Goal: Task Accomplishment & Management: Manage account settings

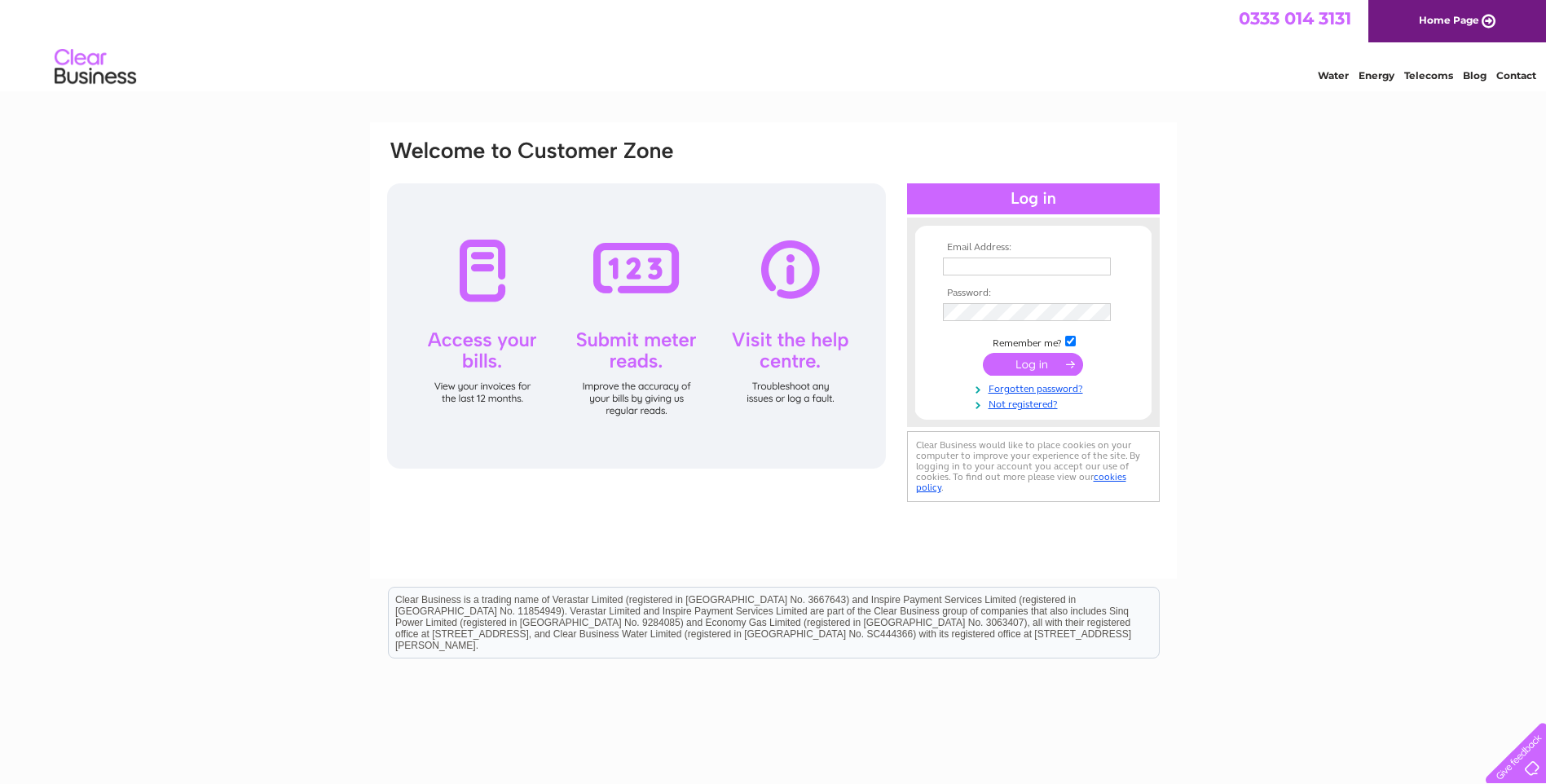
type input "accounts@scottishshellfish.co.uk"
click at [1053, 367] on input "submit" at bounding box center [1033, 364] width 100 height 23
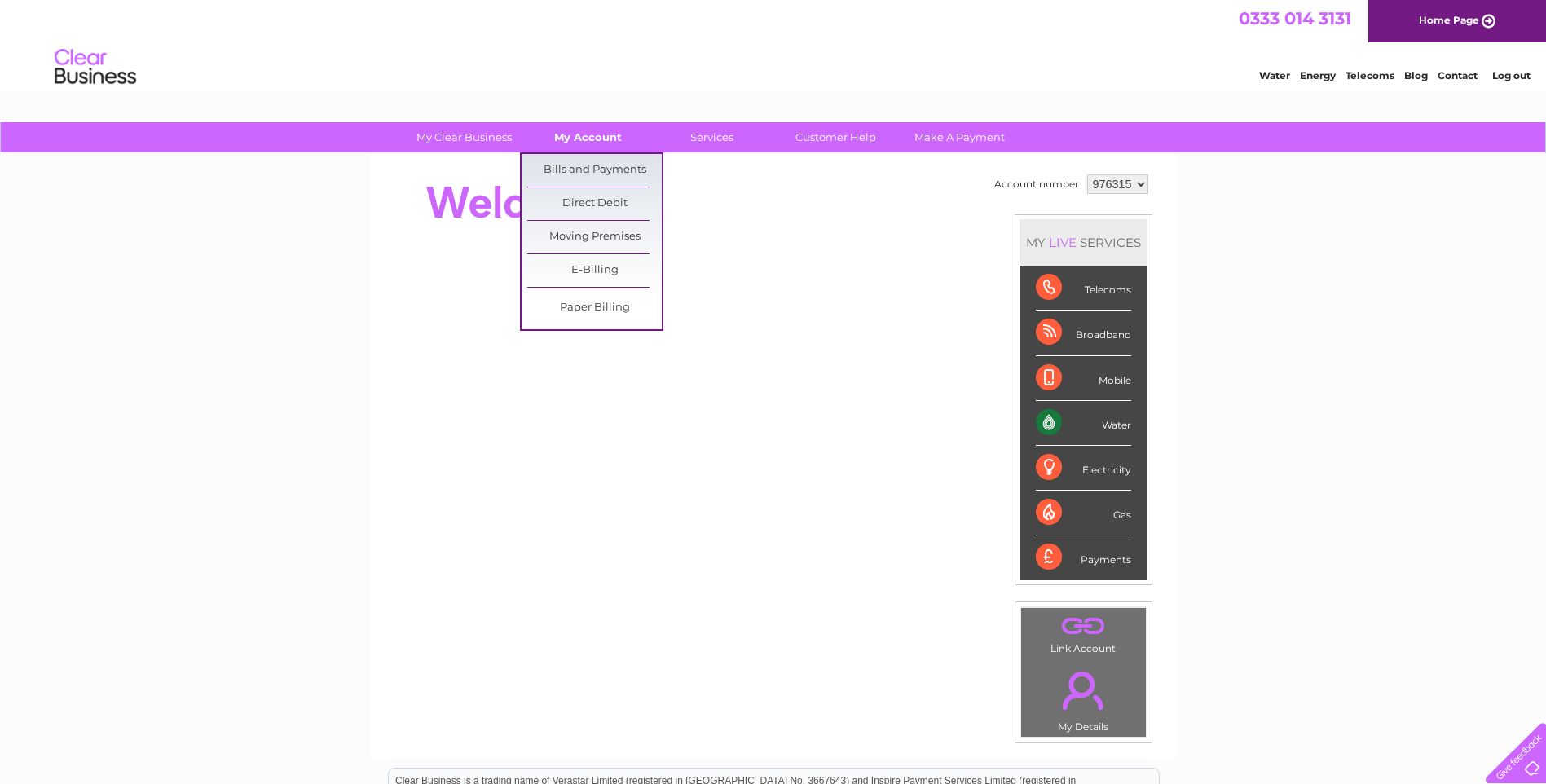
click at [582, 136] on link "My Account" at bounding box center [588, 137] width 135 height 30
click at [579, 172] on link "Bills and Payments" at bounding box center [594, 170] width 135 height 33
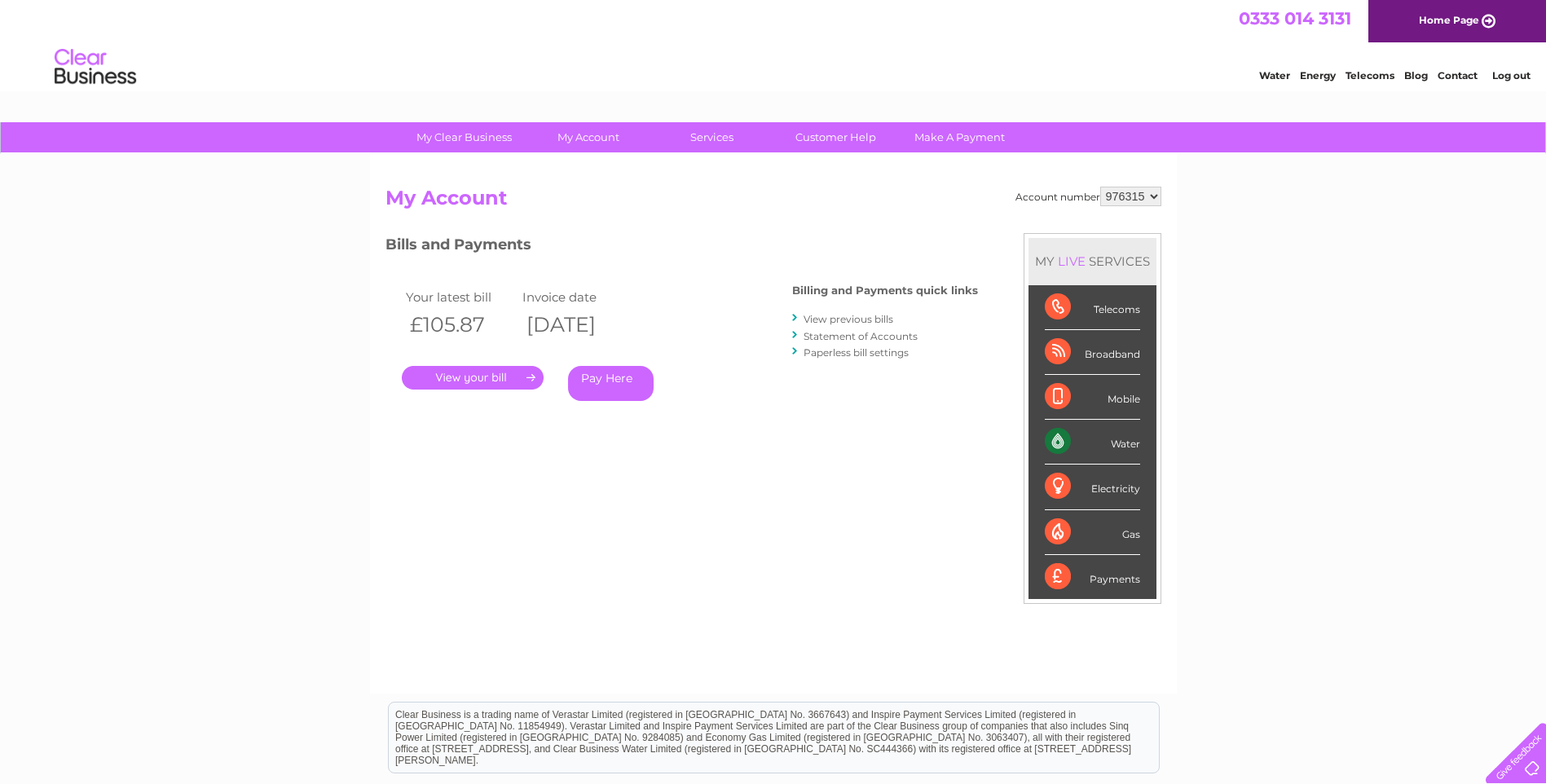
click at [491, 377] on link "." at bounding box center [473, 377] width 142 height 24
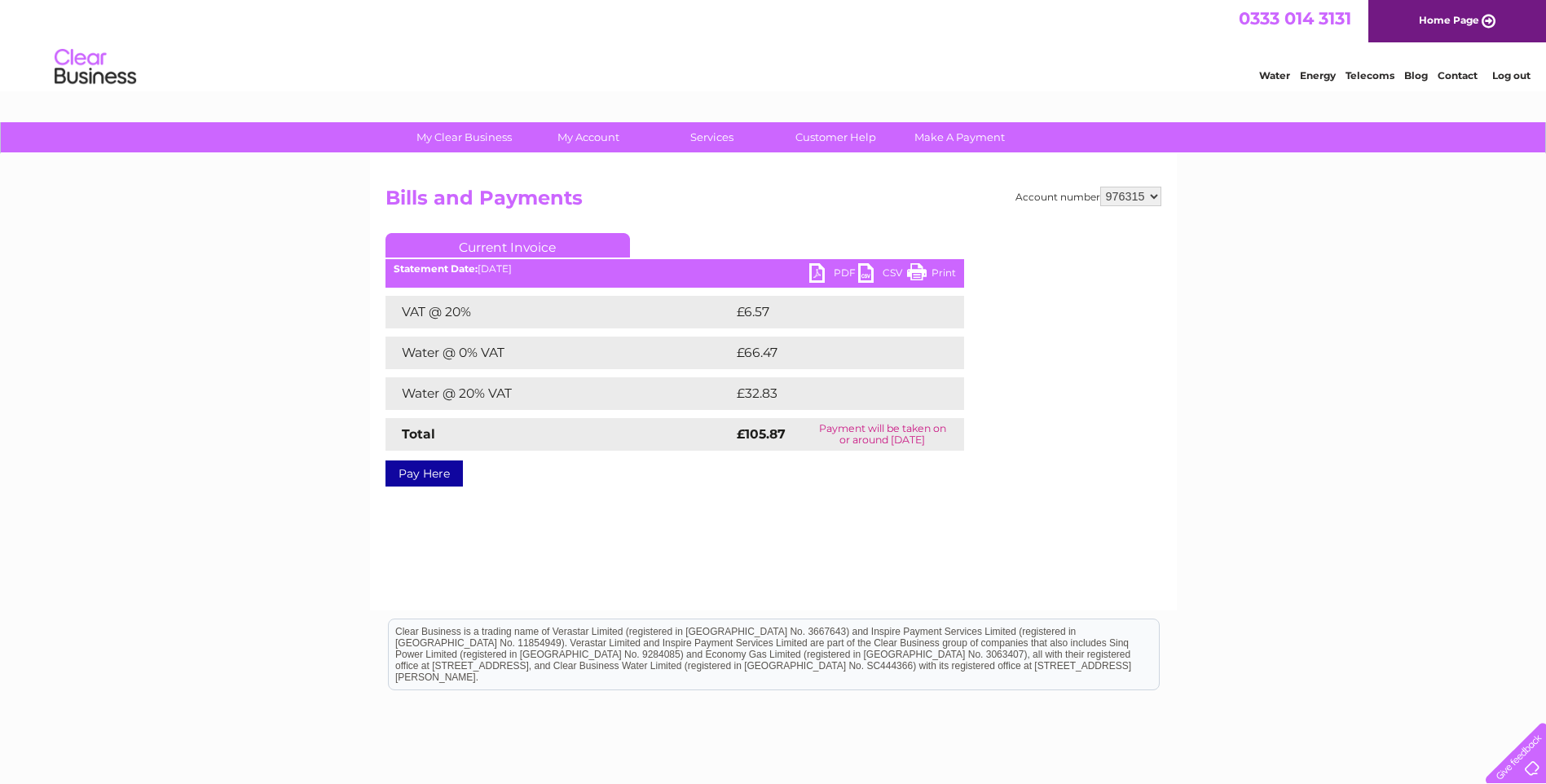
click at [822, 270] on link "PDF" at bounding box center [834, 275] width 49 height 24
